Goal: Navigation & Orientation: Find specific page/section

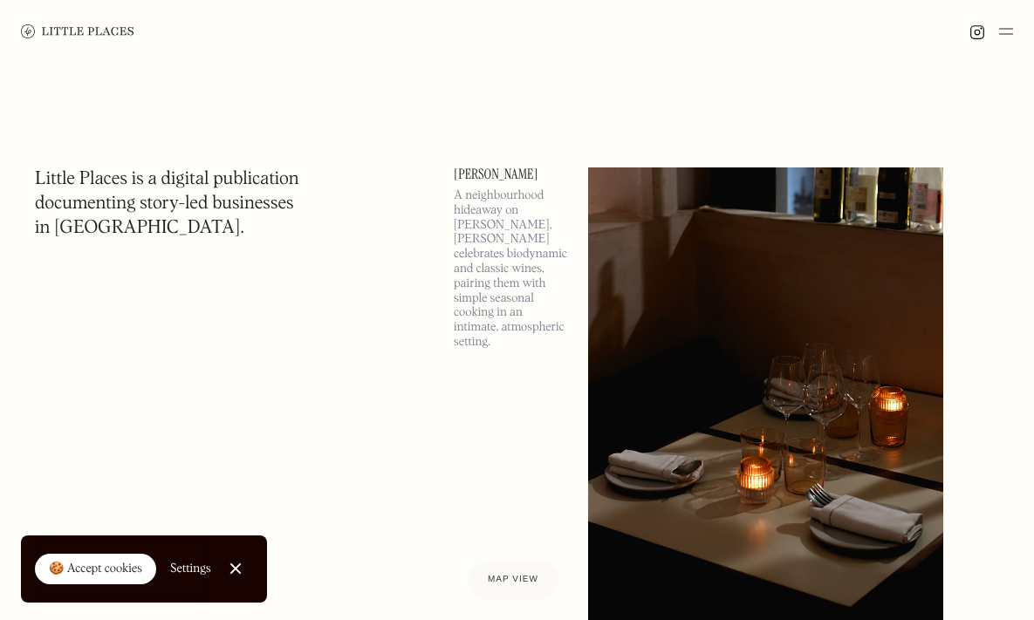
click at [1023, 44] on div at bounding box center [517, 31] width 1034 height 63
click at [1023, 39] on div at bounding box center [517, 31] width 1034 height 63
click at [1005, 33] on img at bounding box center [1006, 31] width 14 height 21
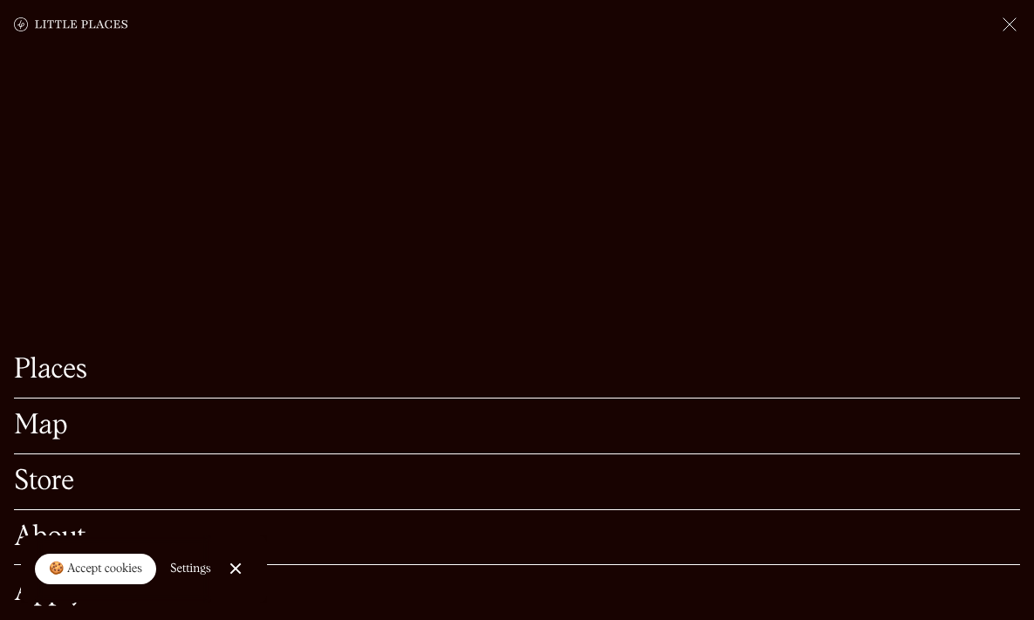
scroll to position [173, 0]
click at [244, 572] on link "Close Cookie Popup" at bounding box center [235, 568] width 35 height 35
click at [49, 421] on link "Map" at bounding box center [517, 426] width 1006 height 27
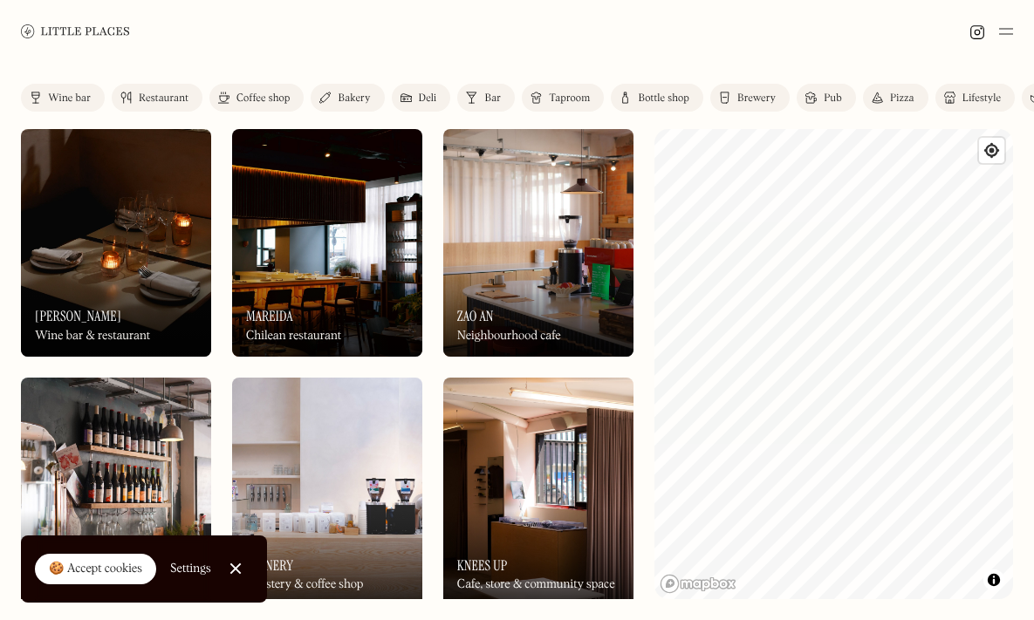
click at [1019, 33] on div at bounding box center [517, 31] width 1034 height 63
click at [1011, 35] on img at bounding box center [1006, 31] width 14 height 21
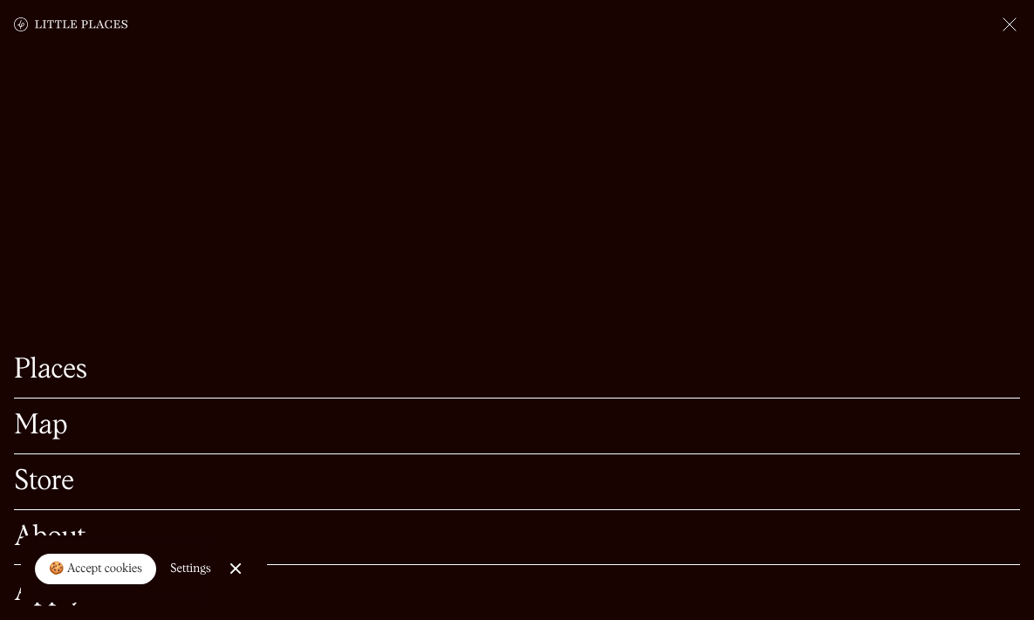
click at [67, 357] on div "Places" at bounding box center [517, 371] width 1006 height 56
click at [62, 365] on link "Places" at bounding box center [517, 370] width 1006 height 27
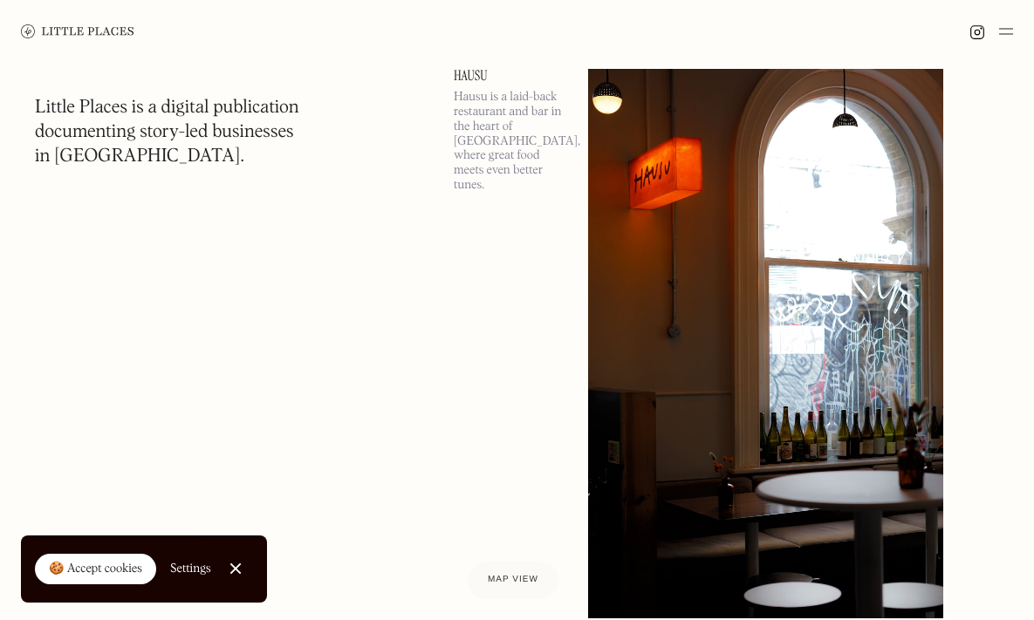
scroll to position [14517, 0]
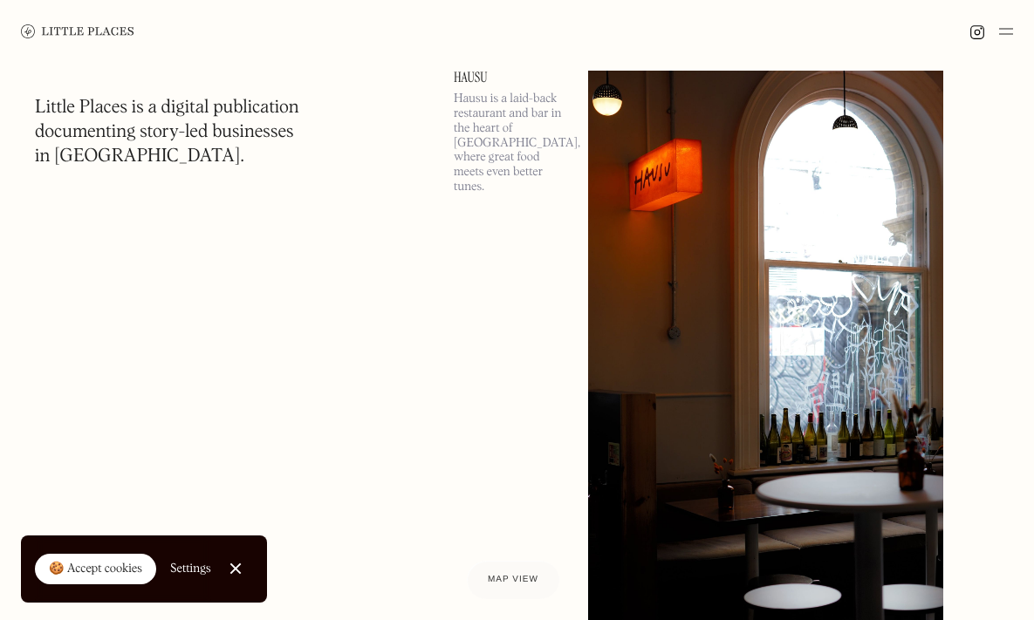
click at [242, 572] on link "Close Cookie Popup" at bounding box center [235, 568] width 35 height 35
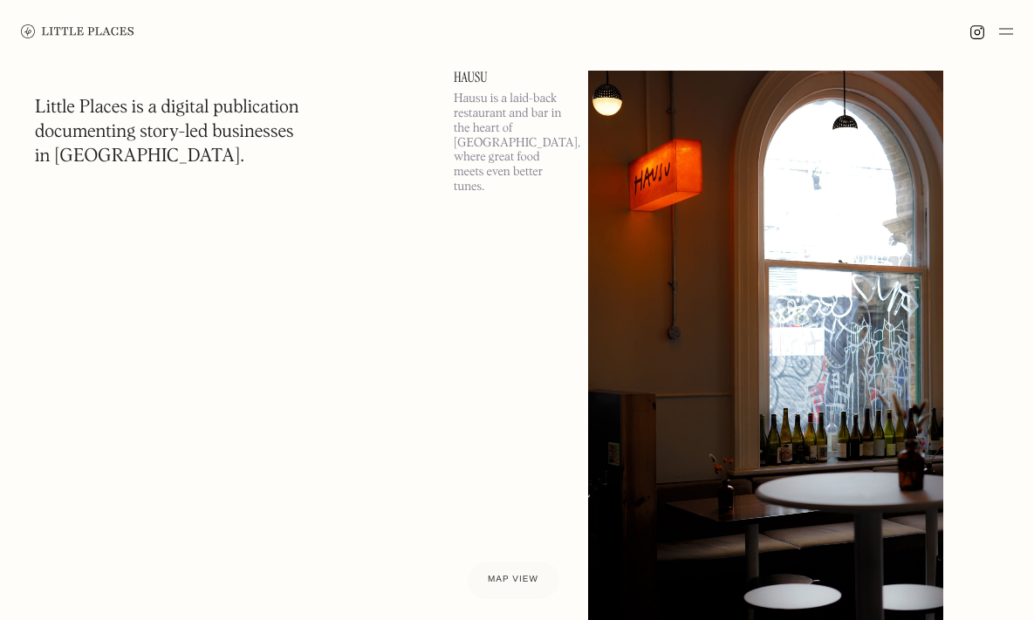
click at [55, 18] on link at bounding box center [77, 31] width 113 height 63
